Goal: Browse casually

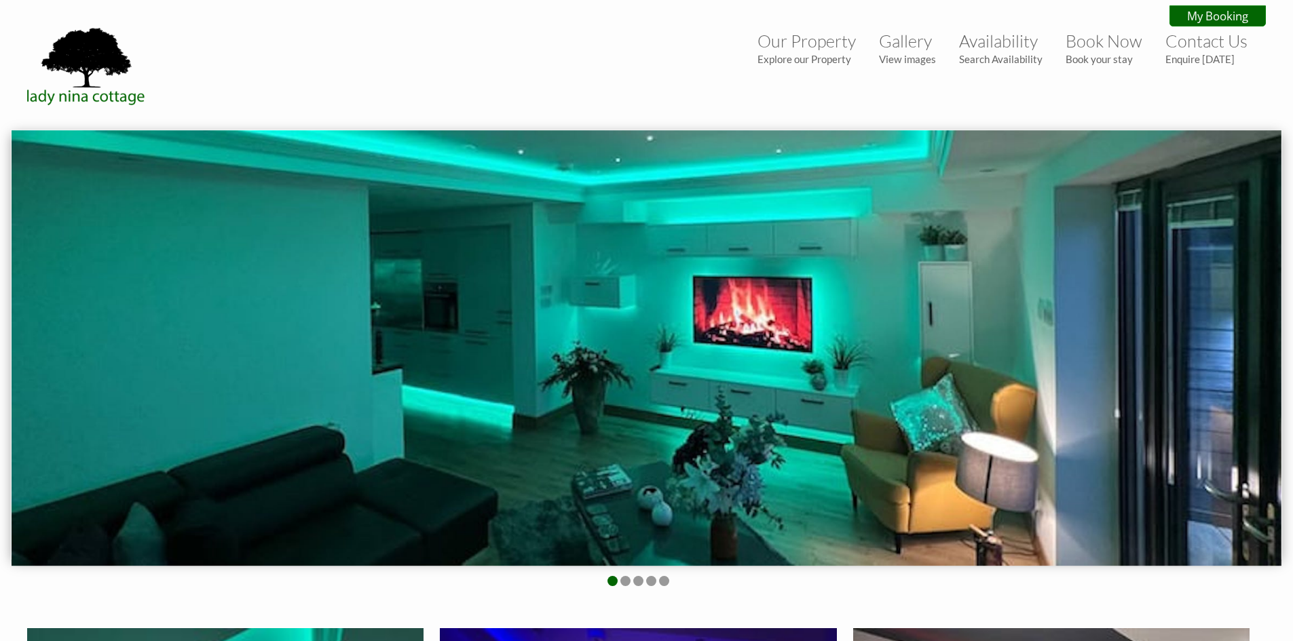
drag, startPoint x: 1179, startPoint y: 394, endPoint x: 957, endPoint y: 391, distance: 221.9
click at [957, 391] on img at bounding box center [647, 348] width 1270 height 436
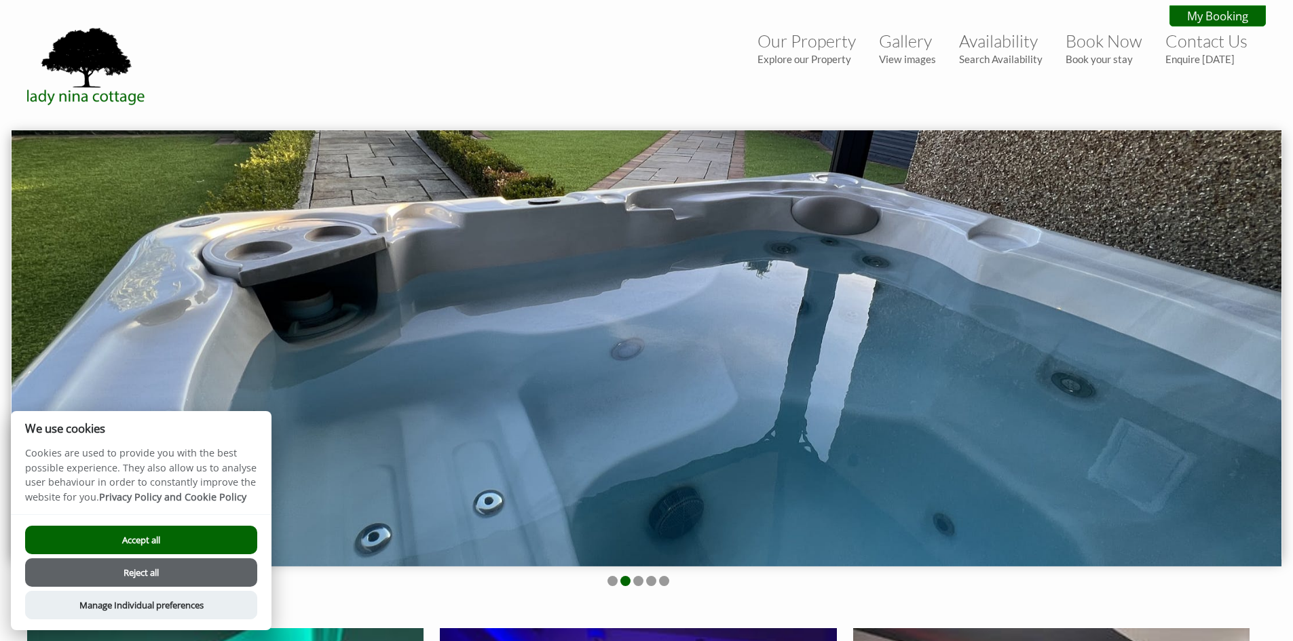
drag, startPoint x: 1054, startPoint y: 368, endPoint x: 825, endPoint y: 368, distance: 229.4
click at [833, 368] on img at bounding box center [647, 348] width 1270 height 436
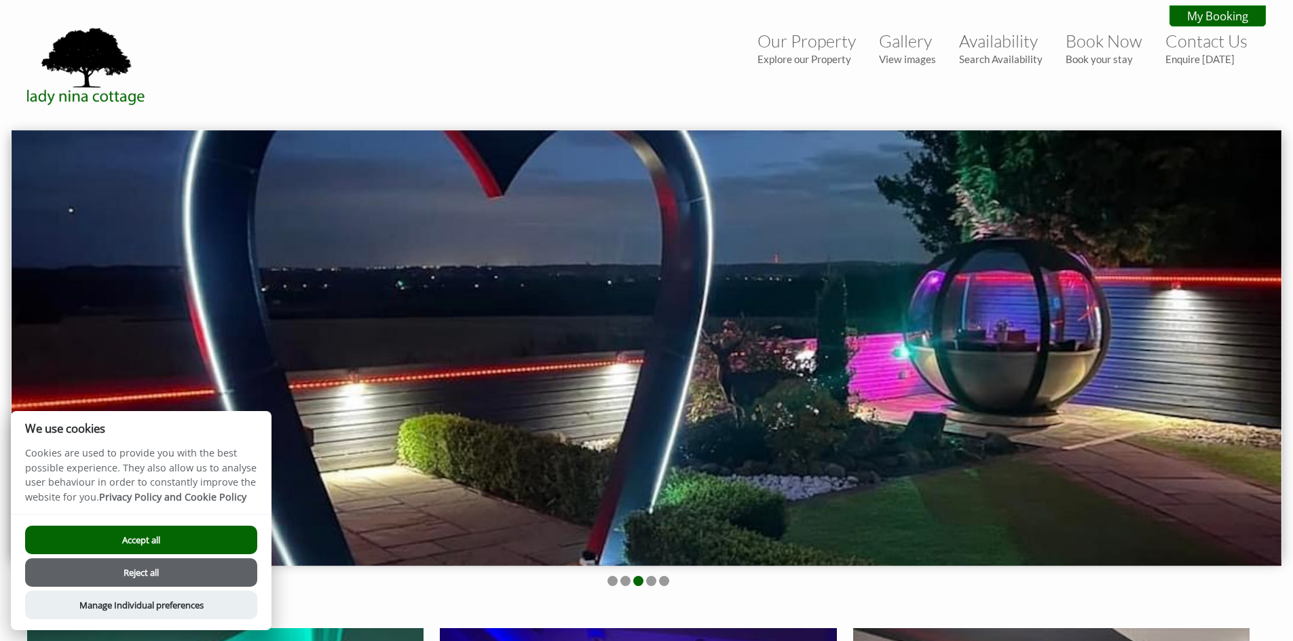
click at [231, 532] on button "Accept all" at bounding box center [141, 540] width 232 height 28
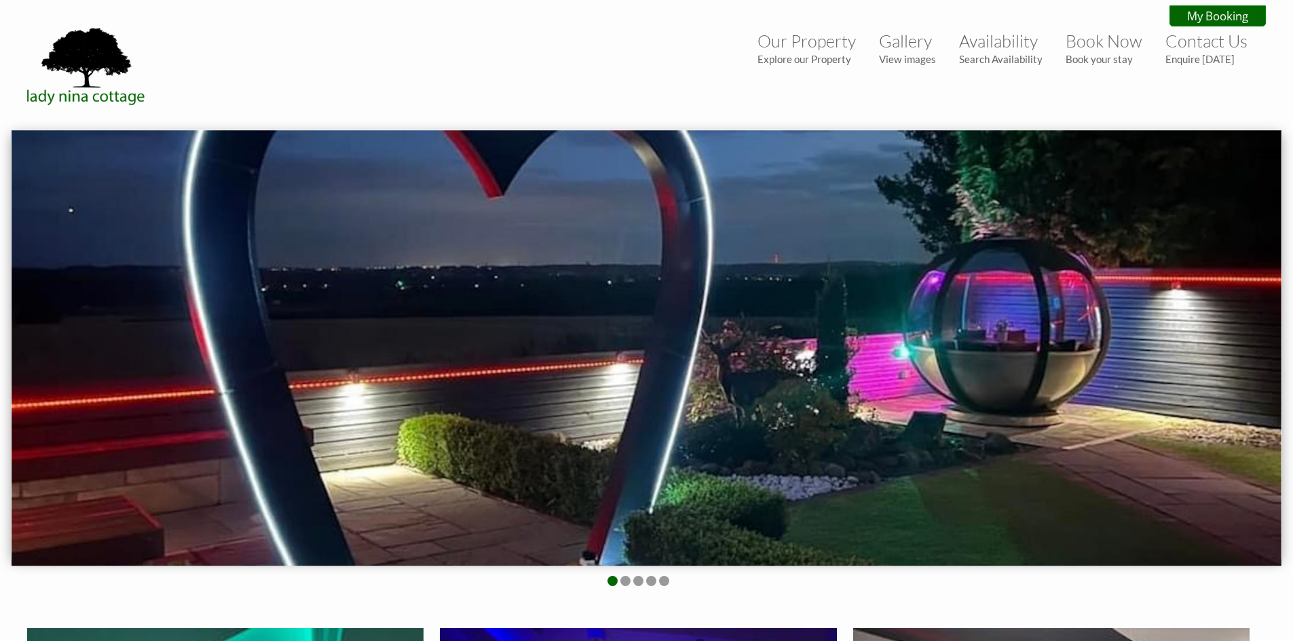
drag, startPoint x: 1000, startPoint y: 394, endPoint x: 780, endPoint y: 406, distance: 220.2
click at [817, 404] on img at bounding box center [647, 348] width 1270 height 436
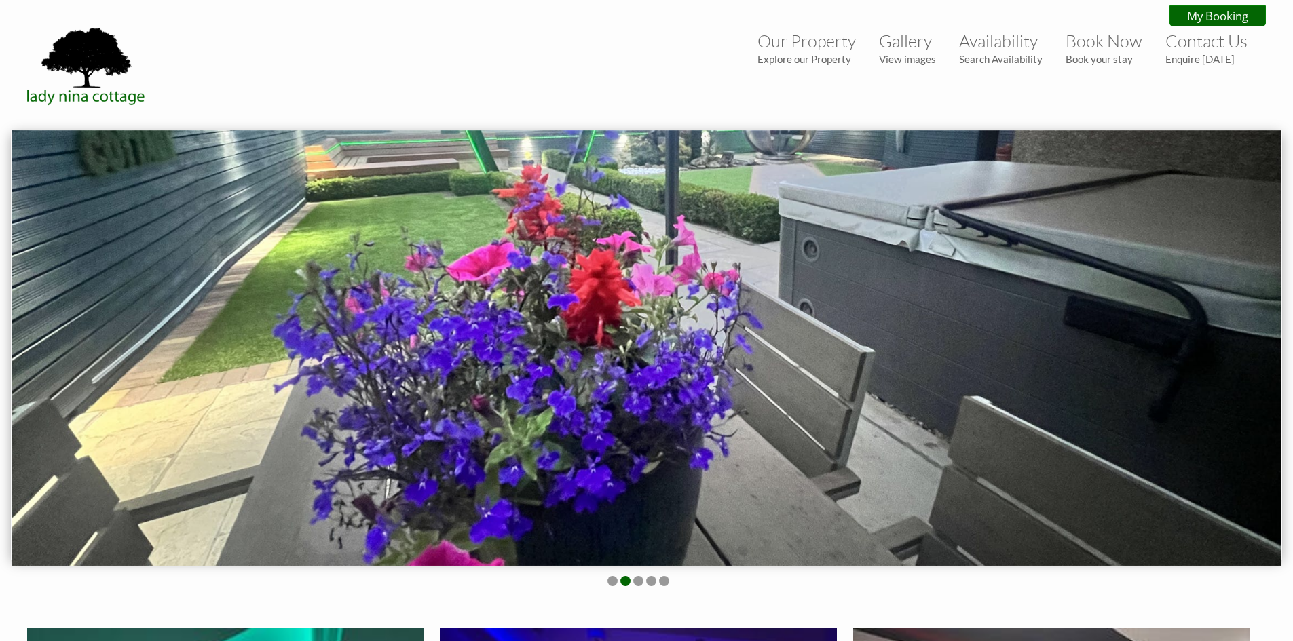
drag, startPoint x: 1018, startPoint y: 393, endPoint x: 843, endPoint y: 406, distance: 175.5
click at [843, 406] on img at bounding box center [647, 348] width 1270 height 436
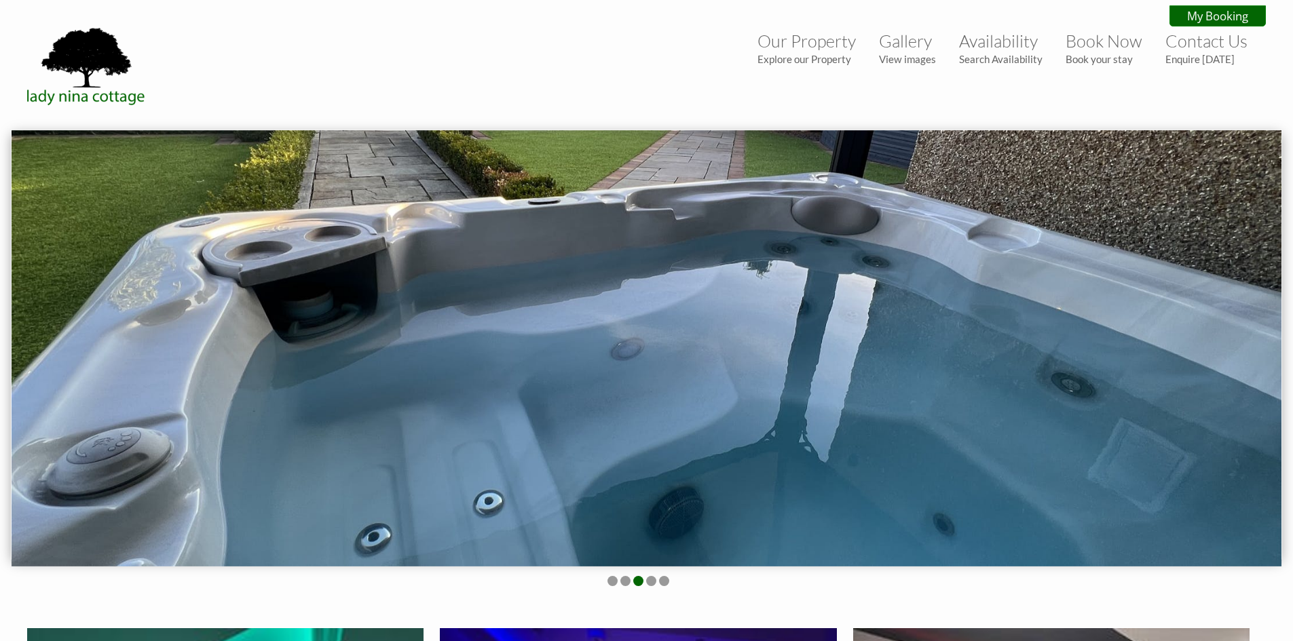
drag, startPoint x: 1000, startPoint y: 394, endPoint x: 775, endPoint y: 411, distance: 225.9
click at [791, 409] on img at bounding box center [647, 348] width 1270 height 436
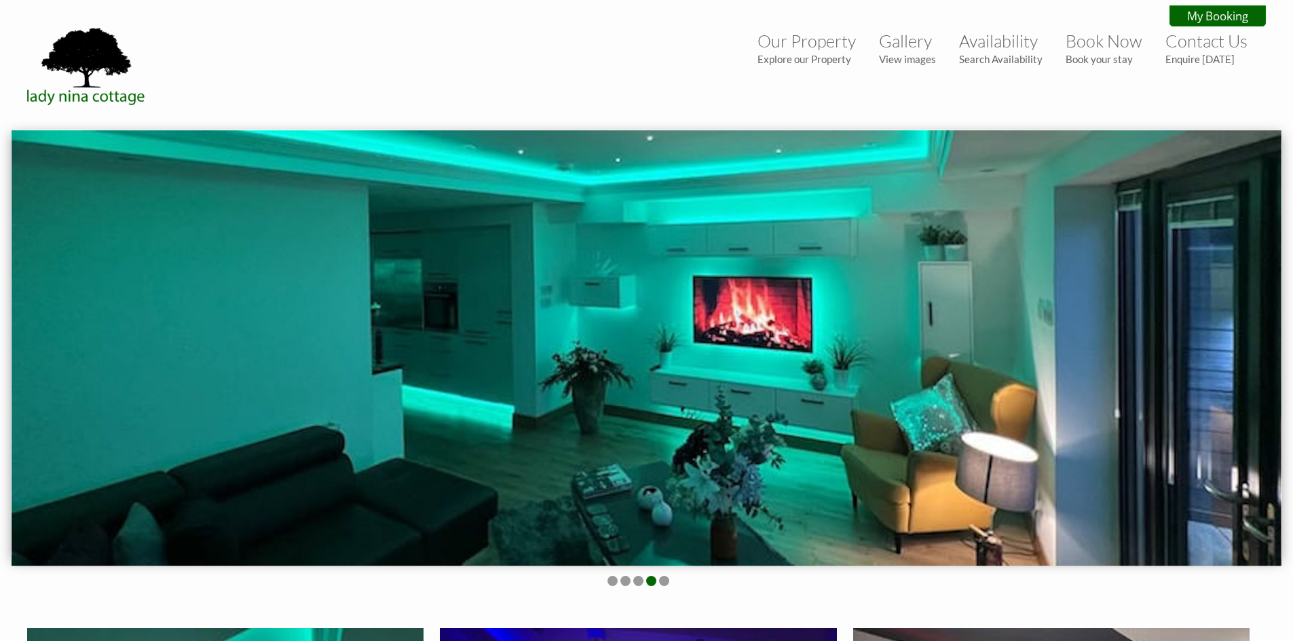
drag, startPoint x: 1126, startPoint y: 365, endPoint x: 961, endPoint y: 364, distance: 165.6
click at [966, 364] on img at bounding box center [647, 348] width 1270 height 436
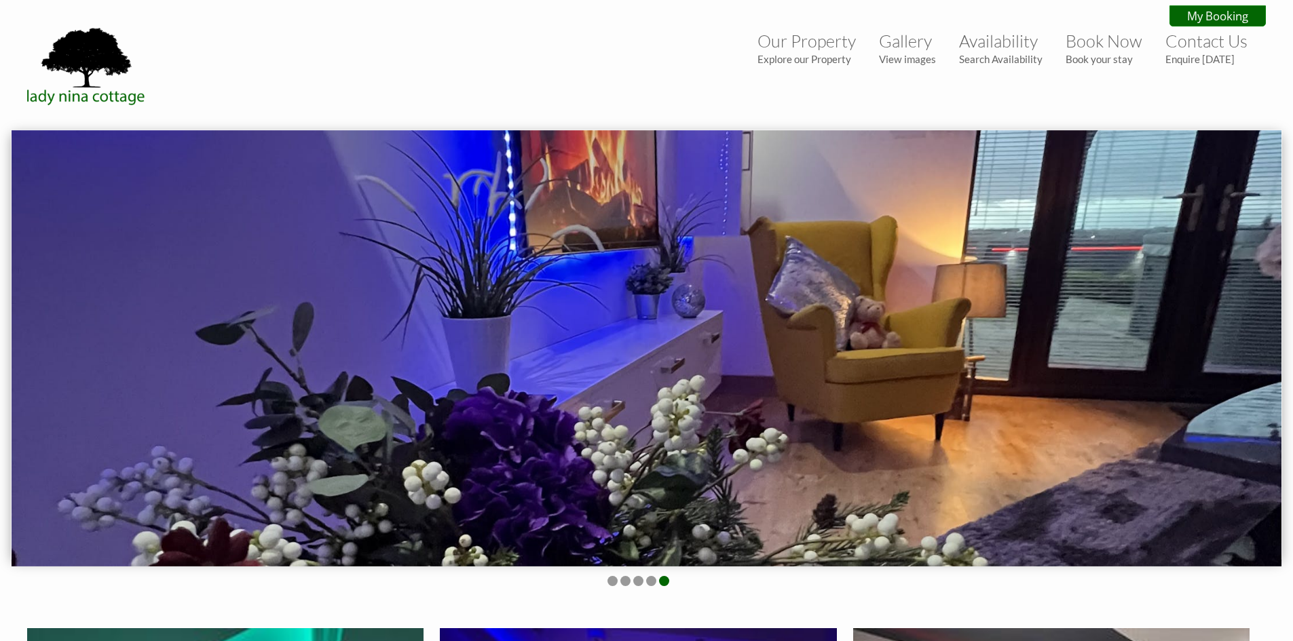
drag, startPoint x: 1064, startPoint y: 362, endPoint x: 775, endPoint y: 366, distance: 289.1
click at [766, 369] on img at bounding box center [647, 348] width 1270 height 436
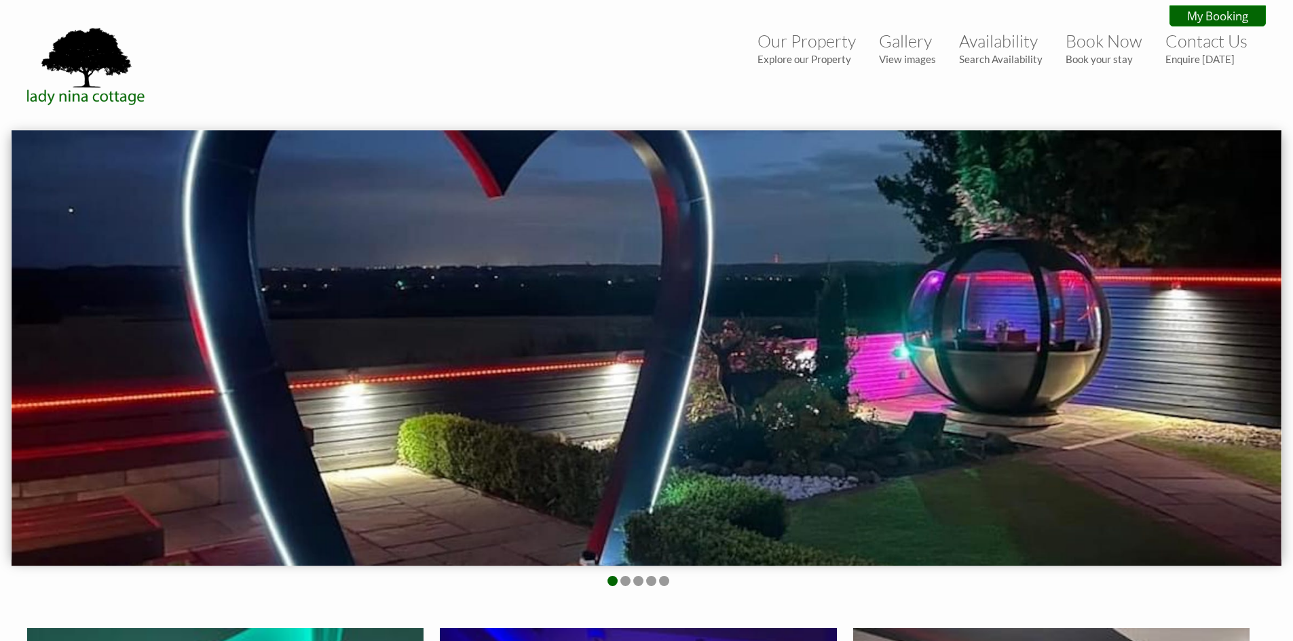
drag, startPoint x: 1105, startPoint y: 384, endPoint x: 829, endPoint y: 373, distance: 277.1
click at [902, 381] on img at bounding box center [647, 348] width 1270 height 436
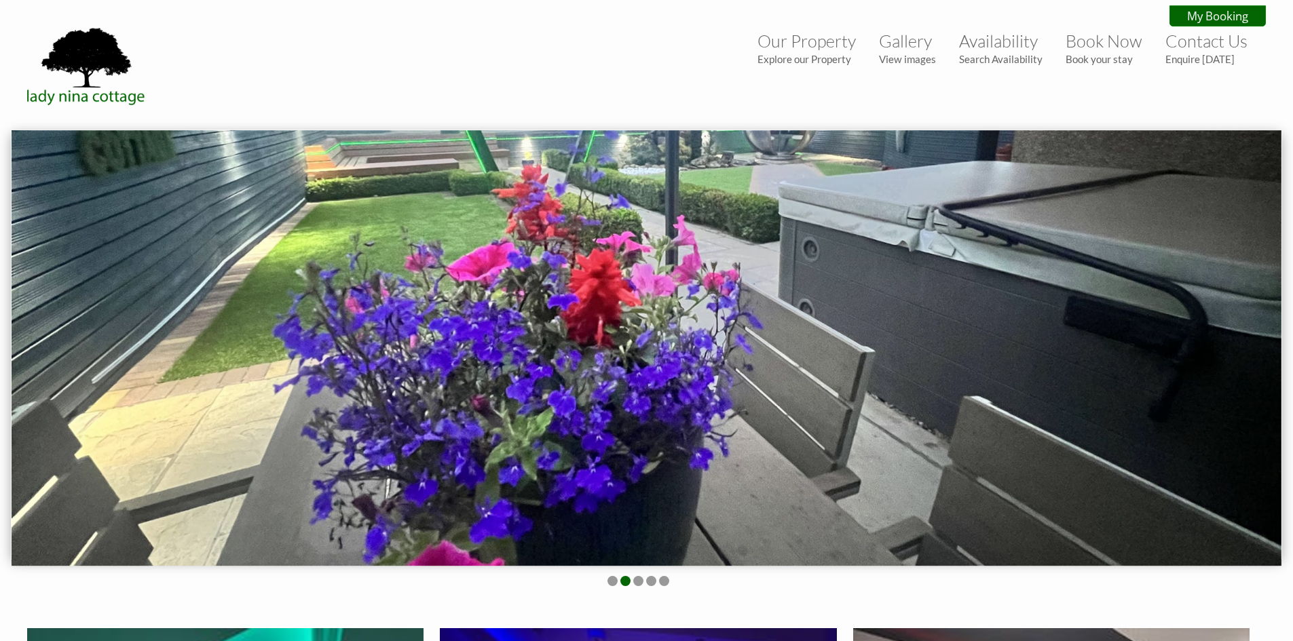
drag, startPoint x: 1044, startPoint y: 364, endPoint x: 918, endPoint y: 371, distance: 125.8
click at [970, 368] on img at bounding box center [647, 348] width 1270 height 436
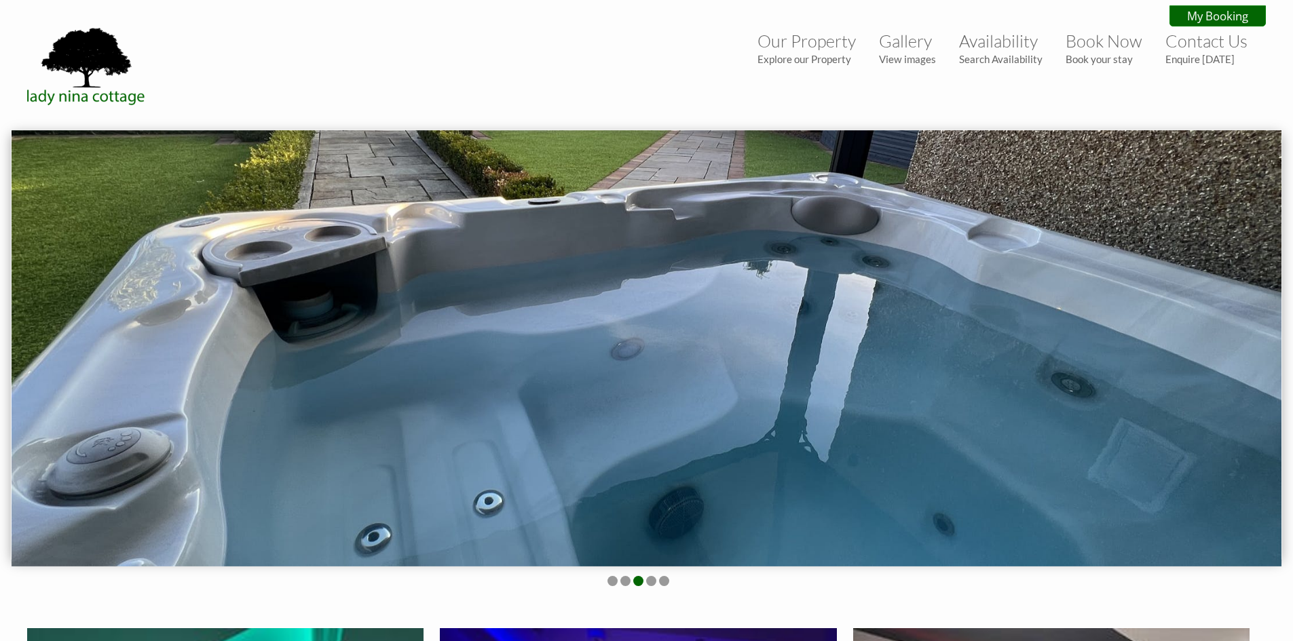
drag, startPoint x: 1050, startPoint y: 365, endPoint x: 860, endPoint y: 370, distance: 190.1
click at [992, 370] on img at bounding box center [647, 348] width 1270 height 436
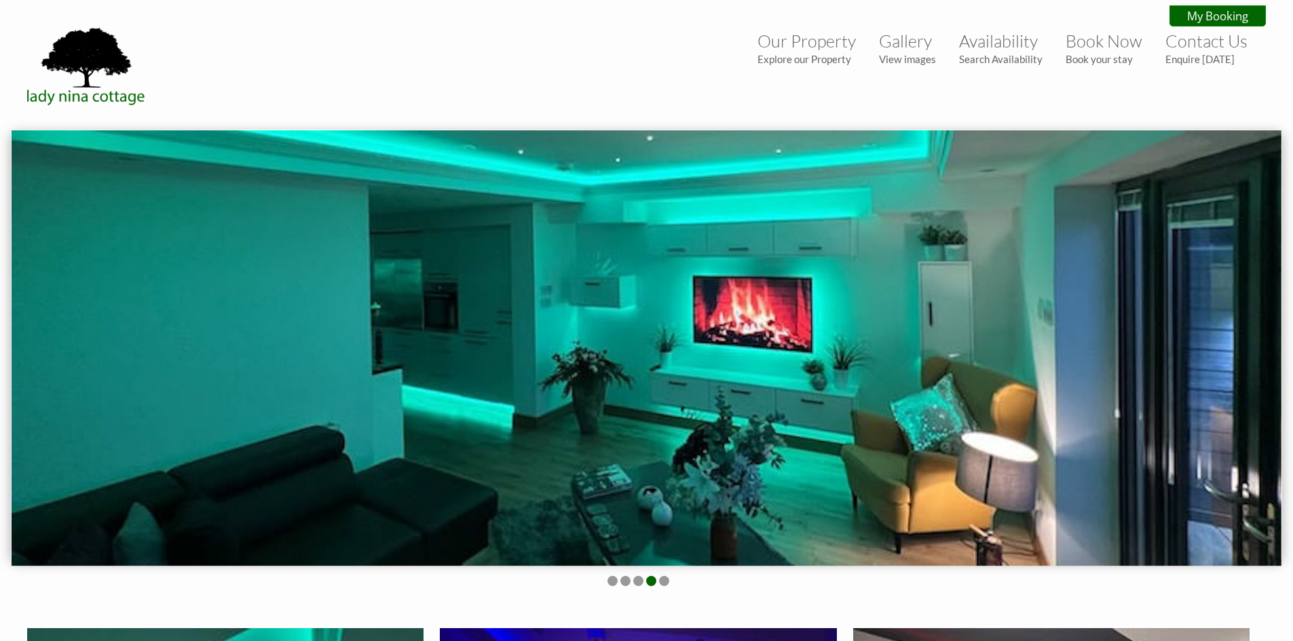
drag, startPoint x: 1056, startPoint y: 368, endPoint x: 891, endPoint y: 375, distance: 165.0
click at [907, 375] on img at bounding box center [647, 348] width 1270 height 436
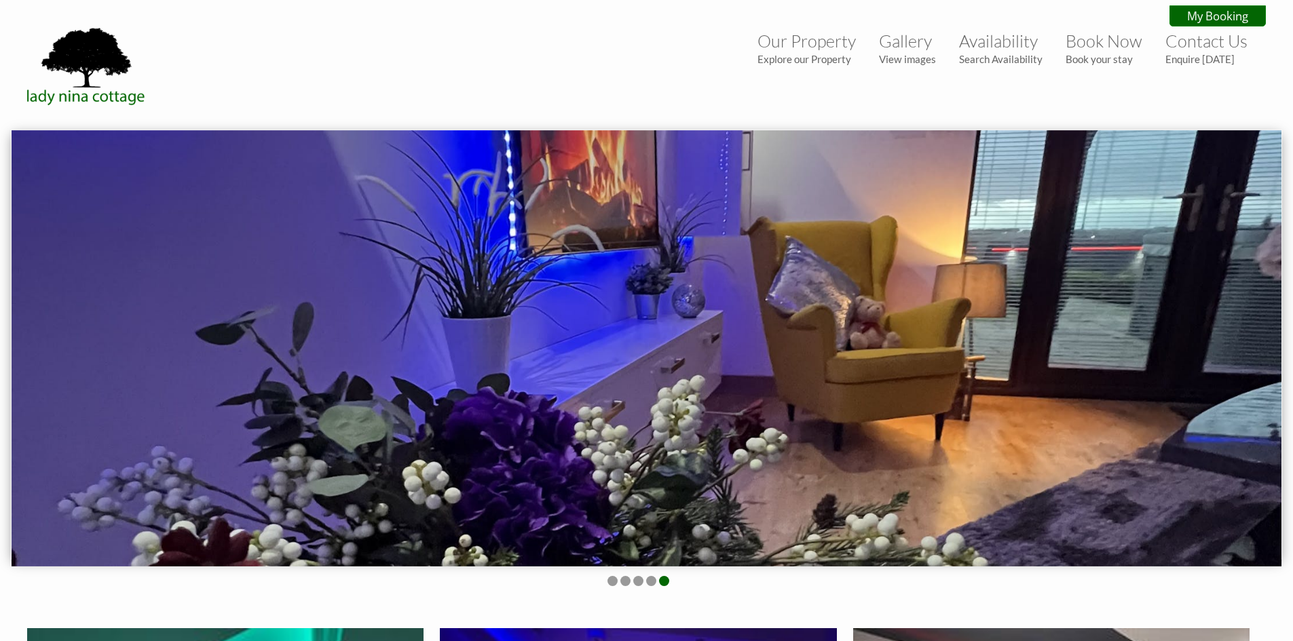
drag, startPoint x: 1114, startPoint y: 368, endPoint x: 966, endPoint y: 380, distance: 148.4
click at [983, 378] on img at bounding box center [647, 348] width 1270 height 436
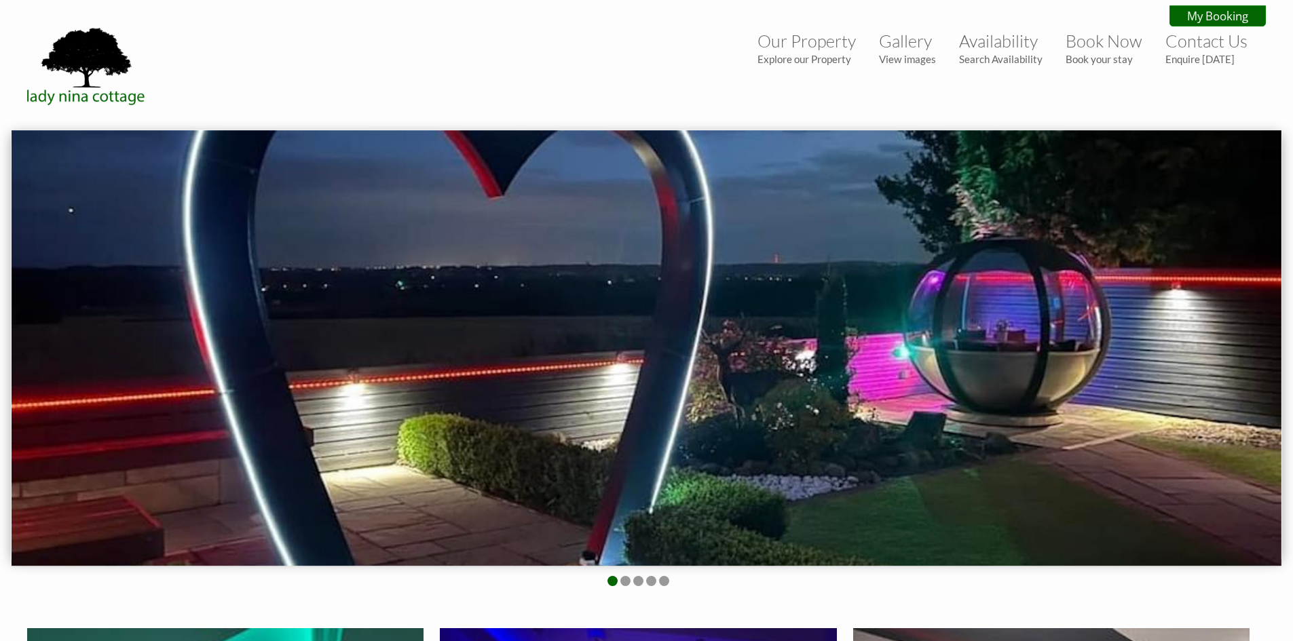
drag, startPoint x: 1078, startPoint y: 381, endPoint x: 1051, endPoint y: 386, distance: 27.7
click at [1051, 386] on img at bounding box center [647, 348] width 1270 height 436
drag, startPoint x: 848, startPoint y: 382, endPoint x: 797, endPoint y: 380, distance: 50.9
click at [810, 380] on img at bounding box center [647, 348] width 1270 height 436
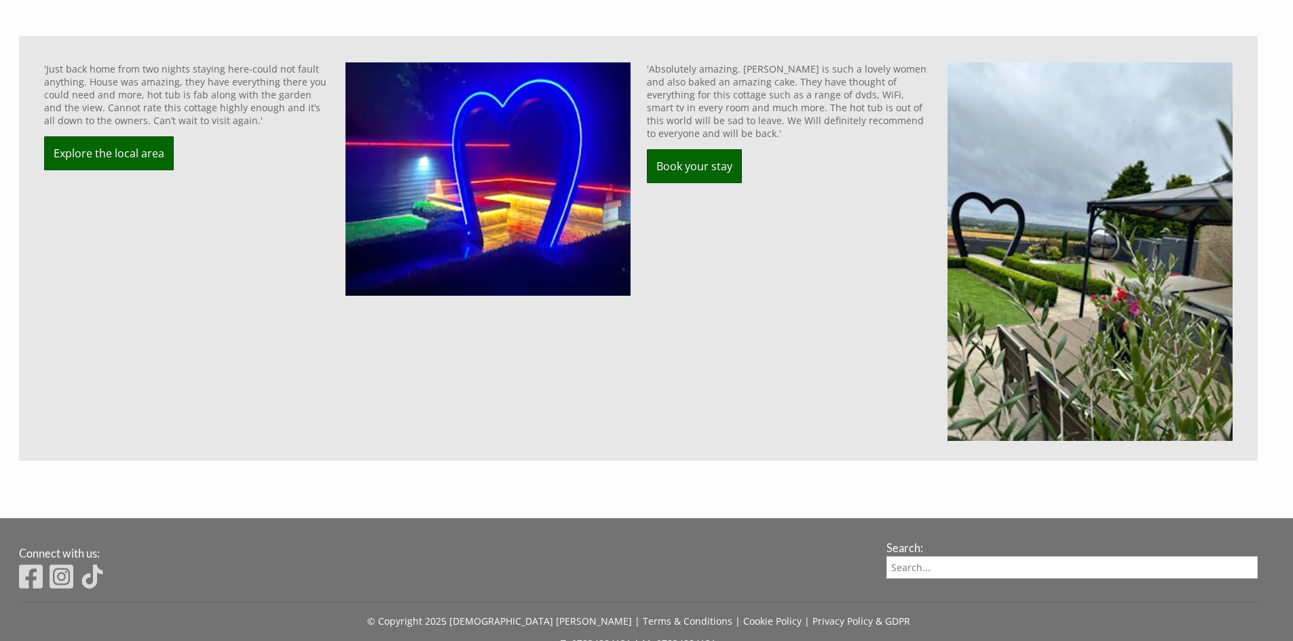
scroll to position [1166, 0]
